Goal: Use online tool/utility: Utilize a website feature to perform a specific function

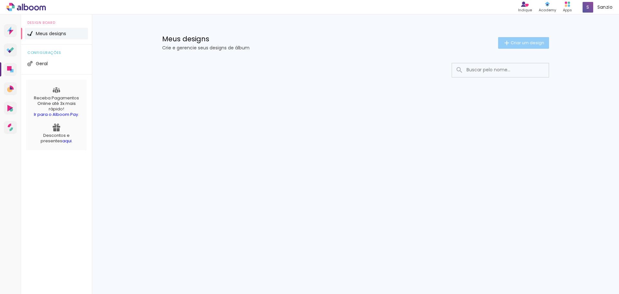
click at [536, 41] on span "Criar um design" at bounding box center [527, 43] width 34 height 4
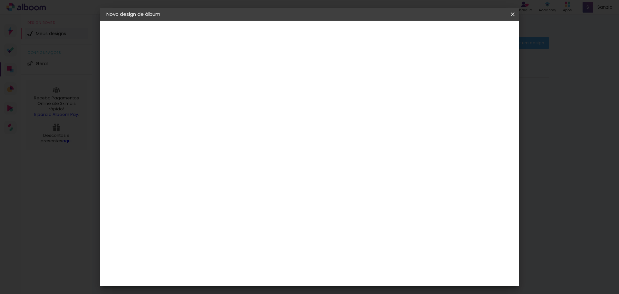
click at [212, 87] on input at bounding box center [212, 87] width 0 height 10
type input "ALALLAA"
type paper-input "ALALLAA"
click at [278, 37] on paper-button "Avançar" at bounding box center [262, 34] width 32 height 11
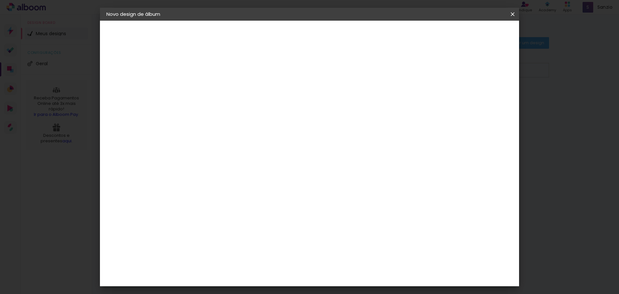
click at [263, 177] on paper-item "Criart" at bounding box center [228, 184] width 70 height 14
click at [0, 0] on slot "Tamanho Livre" at bounding box center [0, 0] width 0 height 0
click at [0, 0] on slot "Avançar" at bounding box center [0, 0] width 0 height 0
click at [510, 11] on iron-icon at bounding box center [513, 14] width 8 height 6
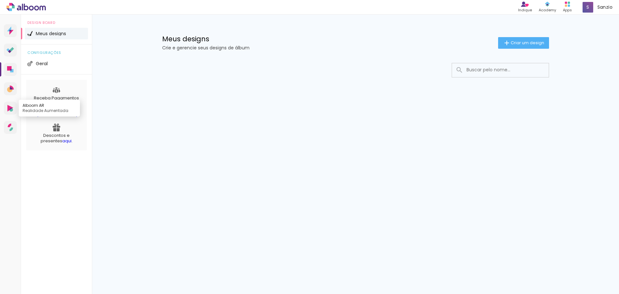
click at [13, 105] on icon at bounding box center [10, 108] width 6 height 7
